Goal: Task Accomplishment & Management: Manage account settings

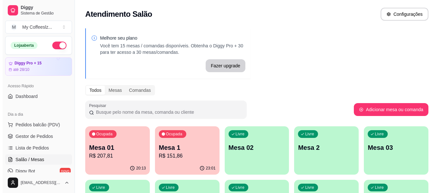
scroll to position [65, 0]
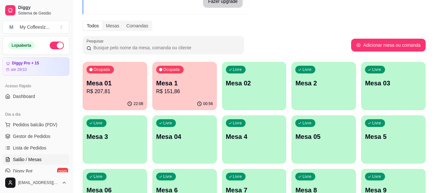
click at [266, 92] on div "Livre Mesa 02" at bounding box center [254, 82] width 65 height 41
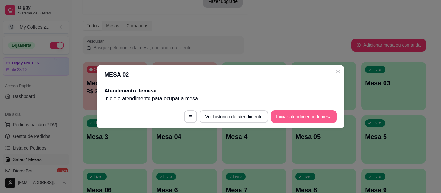
click at [292, 113] on button "Iniciar atendimento de mesa" at bounding box center [304, 116] width 66 height 13
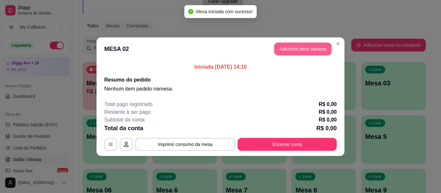
click at [281, 48] on button "Adicionar itens na mesa" at bounding box center [302, 49] width 57 height 13
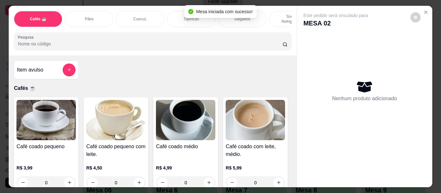
click at [108, 14] on div "Pães" at bounding box center [89, 19] width 48 height 16
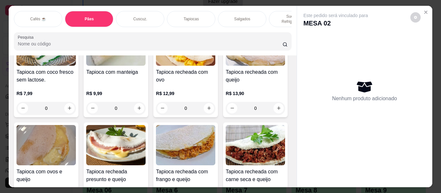
scroll to position [1587, 0]
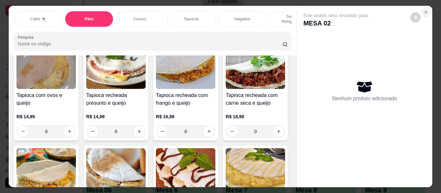
click at [426, 9] on button "Close" at bounding box center [426, 12] width 10 height 10
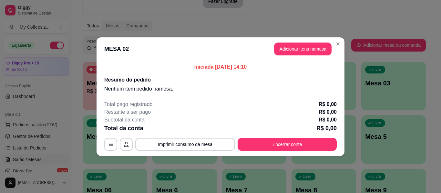
click at [338, 90] on div "Iniciada [DATE] 14:10 Resumo do pedido Nenhum item pedido na mesa ." at bounding box center [221, 78] width 248 height 35
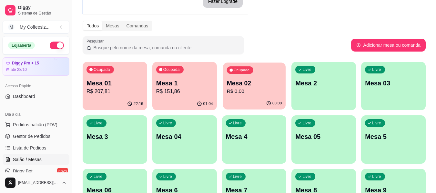
click at [243, 88] on p "R$ 0,00" at bounding box center [254, 91] width 55 height 7
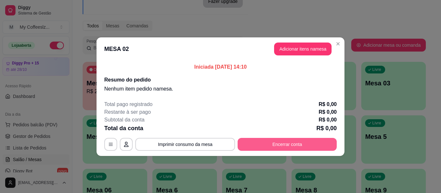
click at [289, 144] on button "Encerrar conta" at bounding box center [287, 144] width 99 height 13
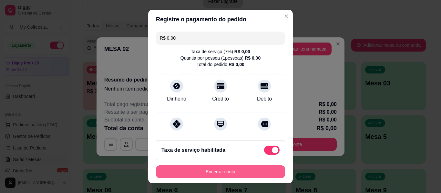
click at [241, 168] on button "Encerrar conta" at bounding box center [220, 172] width 129 height 13
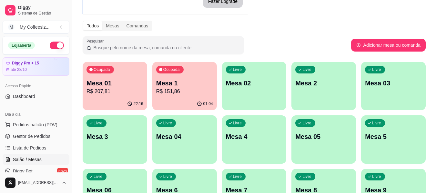
click at [265, 83] on p "Mesa 02" at bounding box center [254, 83] width 57 height 9
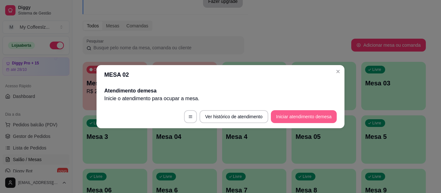
click at [294, 117] on button "Iniciar atendimento de mesa" at bounding box center [304, 116] width 66 height 13
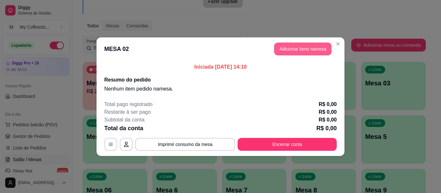
click at [297, 48] on button "Adicionar itens na mesa" at bounding box center [302, 49] width 57 height 13
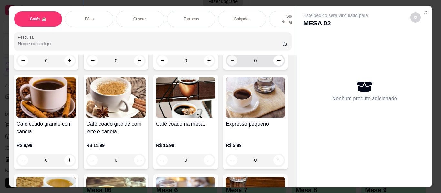
scroll to position [226, 0]
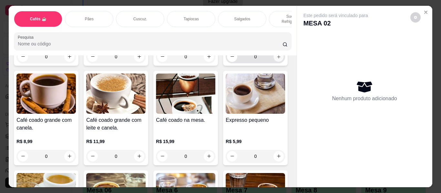
click at [276, 59] on icon "increase-product-quantity" at bounding box center [278, 57] width 5 height 5
type input "1"
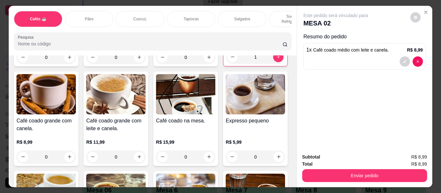
click at [195, 11] on div "Tapiocas" at bounding box center [191, 19] width 48 height 16
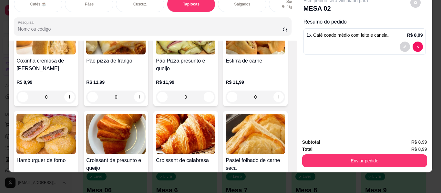
scroll to position [2021, 0]
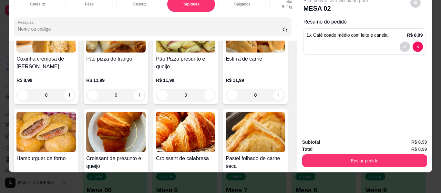
type input "2"
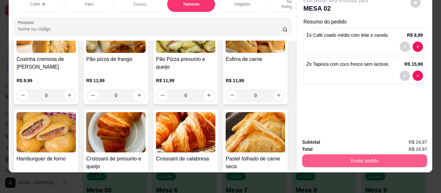
click at [351, 158] on button "Enviar pedido" at bounding box center [364, 161] width 125 height 13
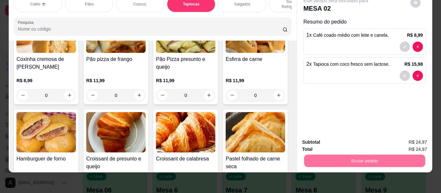
click at [402, 142] on button "Enviar pedido" at bounding box center [410, 140] width 36 height 12
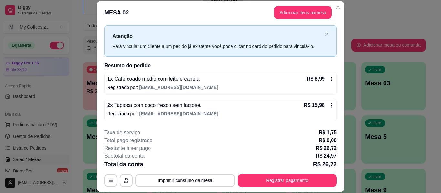
scroll to position [20, 0]
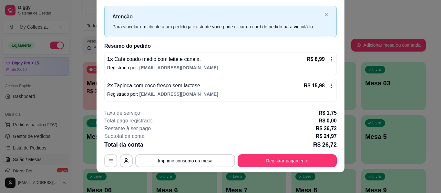
click at [104, 161] on button "button" at bounding box center [110, 161] width 13 height 13
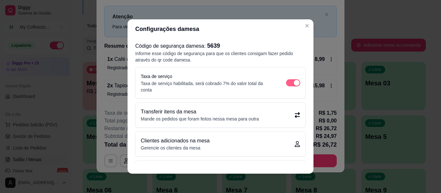
click at [294, 82] on div "button" at bounding box center [297, 83] width 6 height 6
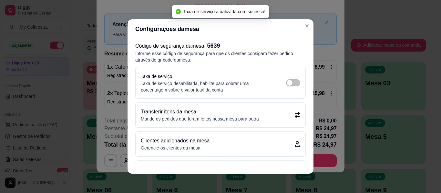
scroll to position [5, 0]
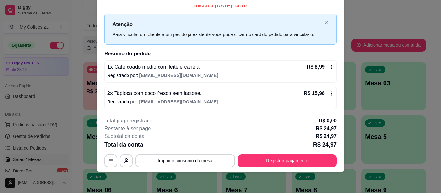
click at [163, 100] on span "[EMAIL_ADDRESS][DOMAIN_NAME]" at bounding box center [178, 101] width 79 height 5
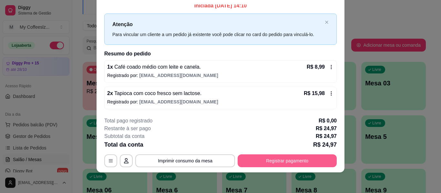
click at [301, 158] on button "Registrar pagamento" at bounding box center [287, 161] width 99 height 13
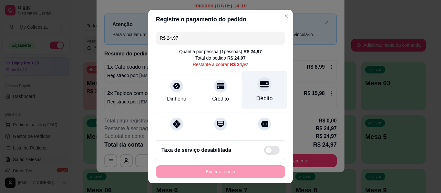
click at [257, 87] on div at bounding box center [264, 84] width 14 height 14
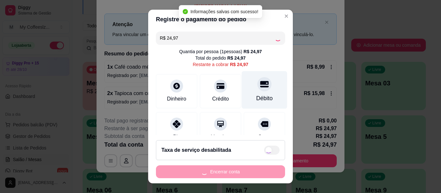
type input "R$ 0,00"
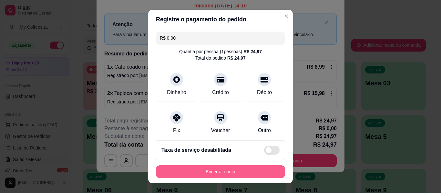
click at [218, 172] on button "Encerrar conta" at bounding box center [220, 172] width 129 height 13
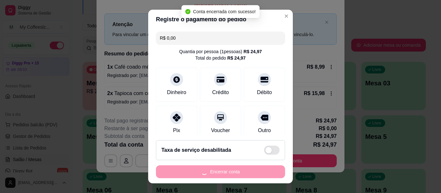
scroll to position [0, 0]
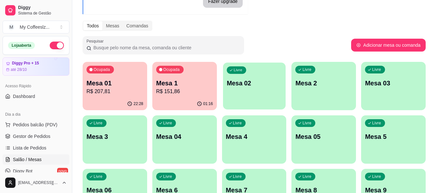
click at [255, 88] on div "Livre Mesa 02" at bounding box center [254, 82] width 63 height 39
click at [126, 96] on div "Ocupada Mesa 01 R$ 207,81" at bounding box center [115, 80] width 63 height 35
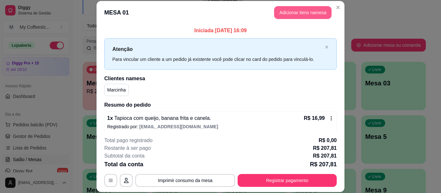
click at [295, 14] on button "Adicionar itens na mesa" at bounding box center [302, 12] width 57 height 13
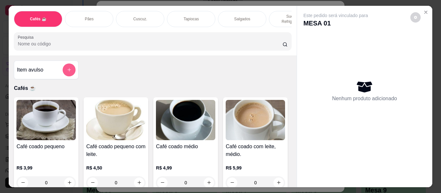
click at [64, 67] on button "add-separate-item" at bounding box center [69, 70] width 13 height 13
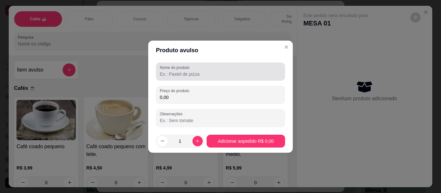
click at [179, 74] on input "Nome do produto" at bounding box center [220, 74] width 121 height 6
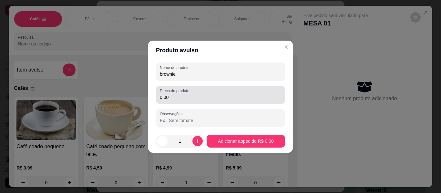
type input "brownie"
click at [184, 98] on input "0,00" at bounding box center [220, 97] width 121 height 6
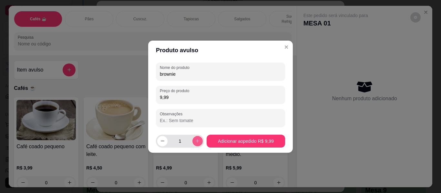
type input "9,99"
click at [195, 142] on icon "increase-product-quantity" at bounding box center [197, 141] width 5 height 5
type input "2"
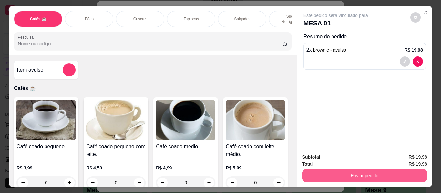
click at [337, 171] on button "Enviar pedido" at bounding box center [364, 175] width 125 height 13
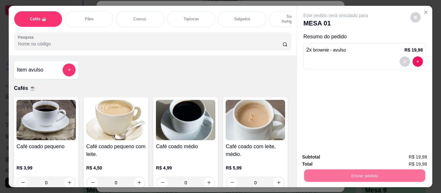
click at [397, 159] on button "Enviar pedido" at bounding box center [410, 157] width 36 height 12
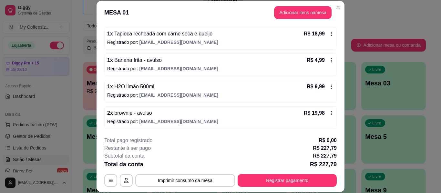
scroll to position [20, 0]
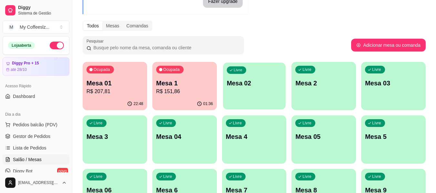
click at [251, 82] on p "Mesa 02" at bounding box center [254, 83] width 55 height 9
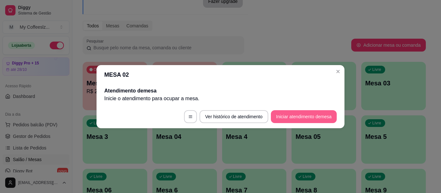
click at [295, 114] on button "Iniciar atendimento de mesa" at bounding box center [304, 116] width 66 height 13
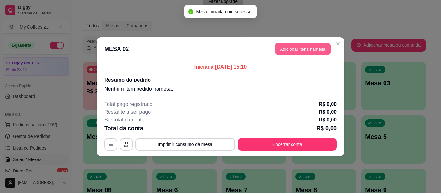
click at [291, 46] on button "Adicionar itens na mesa" at bounding box center [303, 49] width 56 height 13
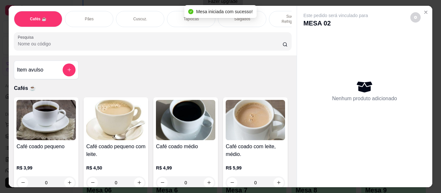
click at [275, 14] on p "Sucos e Refrigerantes" at bounding box center [292, 19] width 37 height 10
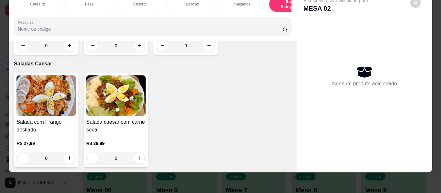
scroll to position [4106, 0]
type input "1"
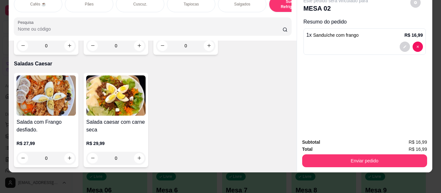
scroll to position [4106, 0]
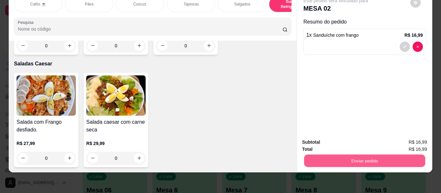
click at [341, 156] on button "Enviar pedido" at bounding box center [364, 161] width 121 height 13
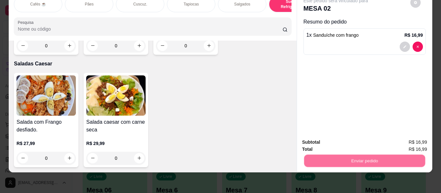
click at [404, 141] on button "Enviar pedido" at bounding box center [411, 140] width 36 height 12
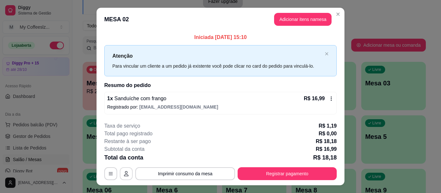
click at [126, 172] on icon "button" at bounding box center [126, 173] width 5 height 5
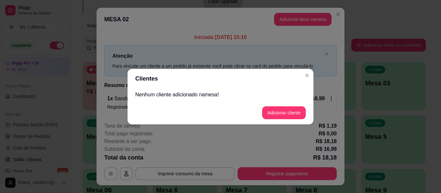
click at [176, 97] on p "Nenhum cliente adicionado na mesa !" at bounding box center [220, 95] width 170 height 8
click at [279, 115] on button "Adicionar cliente" at bounding box center [284, 113] width 44 height 13
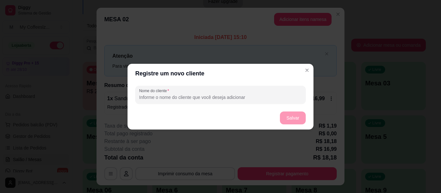
click at [214, 96] on input "Nome do cliente" at bounding box center [220, 97] width 163 height 6
type input "[PERSON_NAME]"
click at [296, 113] on button "Salvar" at bounding box center [292, 118] width 25 height 13
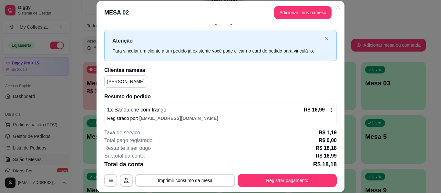
scroll to position [13, 0]
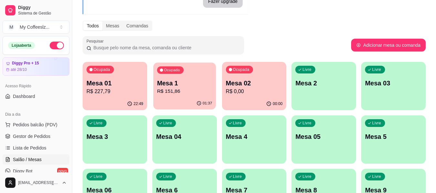
click at [190, 98] on div "01:37" at bounding box center [184, 104] width 63 height 12
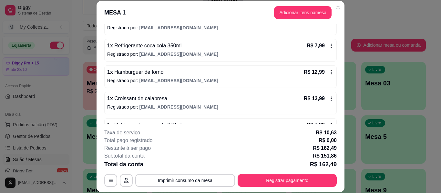
scroll to position [226, 0]
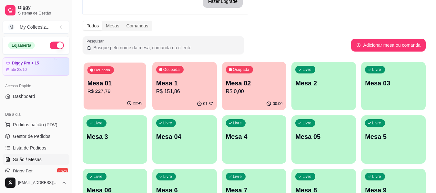
click at [119, 94] on p "R$ 227,79" at bounding box center [114, 91] width 55 height 7
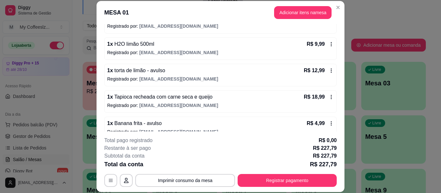
scroll to position [455, 0]
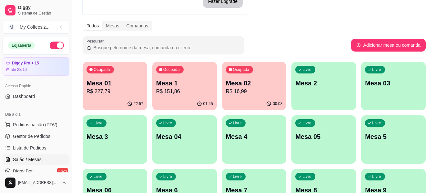
click at [259, 95] on p "R$ 16,99" at bounding box center [254, 92] width 57 height 8
click at [320, 93] on div "Livre Mesa 2" at bounding box center [324, 82] width 65 height 41
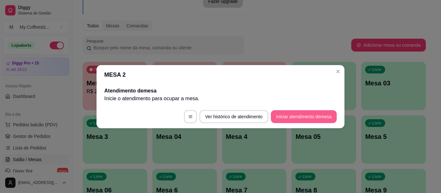
click at [294, 118] on button "Iniciar atendimento de mesa" at bounding box center [304, 116] width 66 height 13
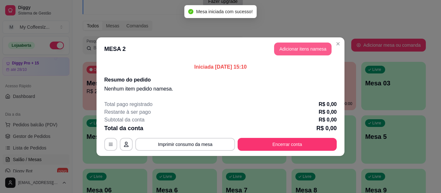
click at [296, 48] on button "Adicionar itens na mesa" at bounding box center [302, 49] width 57 height 13
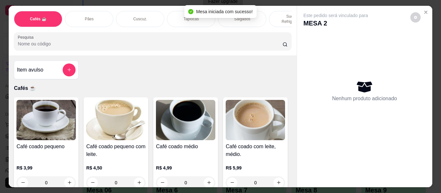
scroll to position [97, 0]
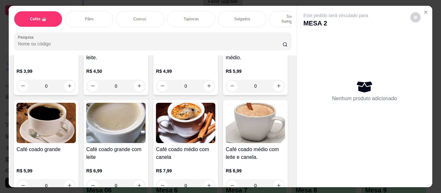
click at [274, 14] on p "Sucos e Refrigerantes" at bounding box center [292, 19] width 37 height 10
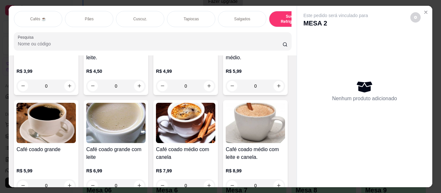
scroll to position [17, 0]
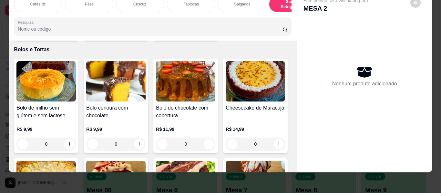
type input "1"
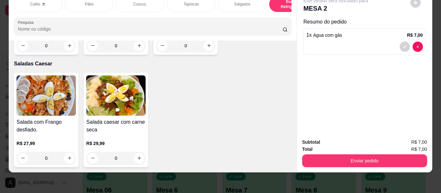
scroll to position [3848, 0]
type input "1"
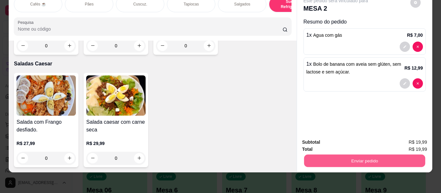
click at [346, 155] on button "Enviar pedido" at bounding box center [364, 161] width 121 height 13
click at [424, 138] on button "Enviar pedido" at bounding box center [410, 140] width 36 height 12
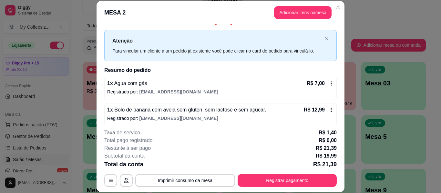
scroll to position [13, 0]
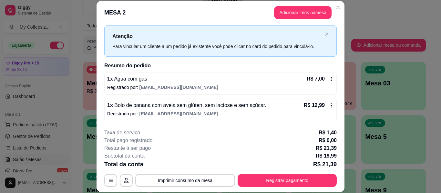
click at [185, 93] on div "1 x Agua com gás R$ 7,00 Registrado por: [EMAIL_ADDRESS][DOMAIN_NAME]" at bounding box center [220, 83] width 232 height 23
click at [292, 12] on button "Adicionar itens na mesa" at bounding box center [303, 12] width 56 height 13
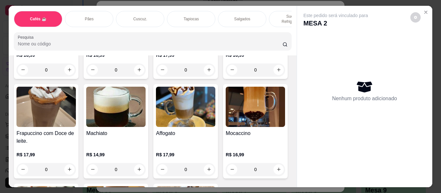
scroll to position [743, 0]
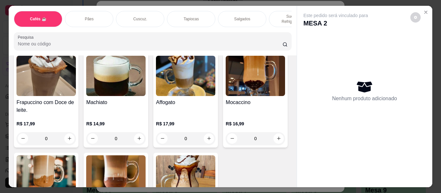
type input "1"
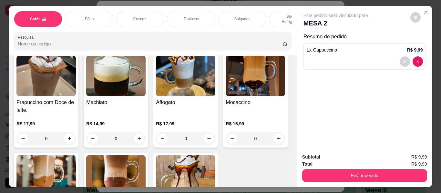
click at [175, 11] on div "Tapiocas" at bounding box center [191, 19] width 48 height 16
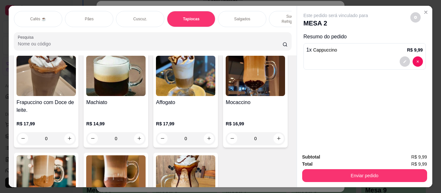
scroll to position [17, 0]
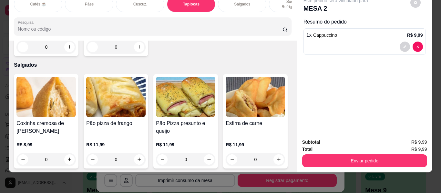
type input "1"
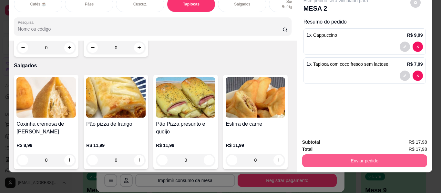
click at [328, 156] on button "Enviar pedido" at bounding box center [364, 161] width 125 height 13
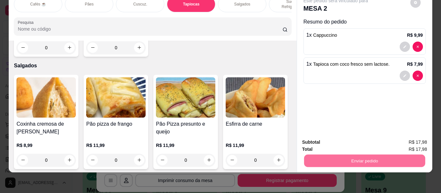
click at [402, 140] on button "Enviar pedido" at bounding box center [411, 140] width 36 height 12
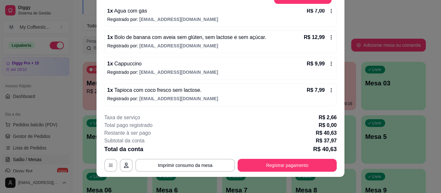
scroll to position [20, 0]
